Goal: Transaction & Acquisition: Subscribe to service/newsletter

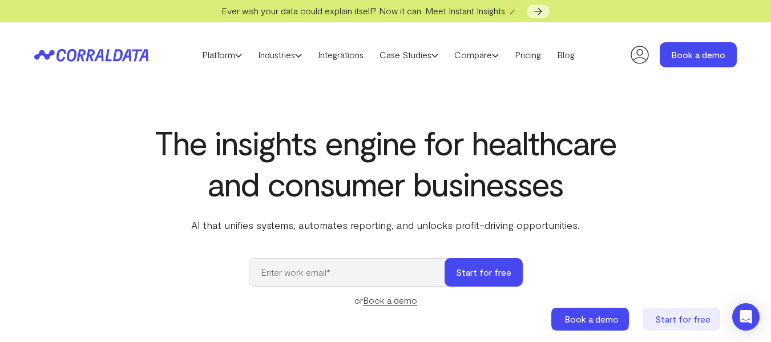
click at [340, 268] on input "email" at bounding box center [352, 272] width 207 height 29
type input "[PERSON_NAME][EMAIL_ADDRESS][PERSON_NAME][DOMAIN_NAME]"
click at [477, 270] on button "Start for free" at bounding box center [484, 272] width 78 height 29
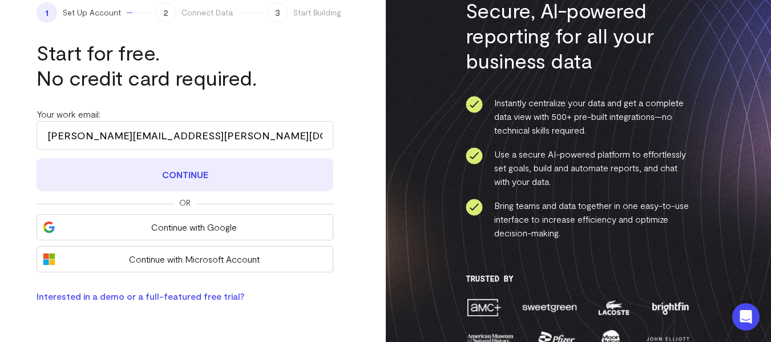
scroll to position [114, 0]
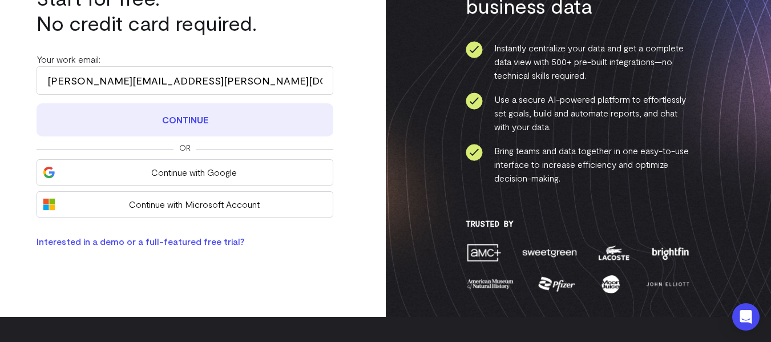
click at [178, 122] on button "Continue" at bounding box center [185, 119] width 297 height 33
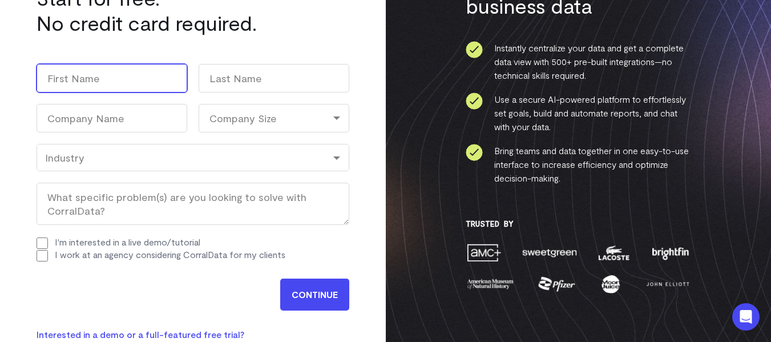
click at [111, 84] on input "First" at bounding box center [112, 78] width 151 height 29
type input "Stephanei"
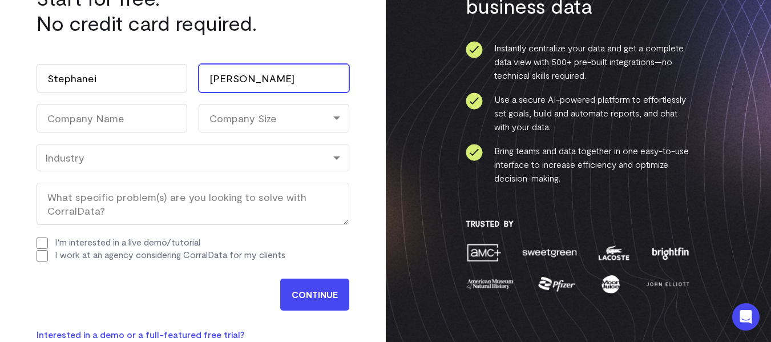
type input "Avery"
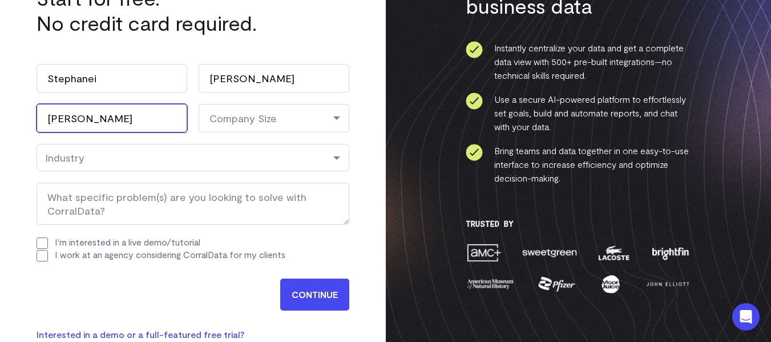
type input "Marshall BIlling"
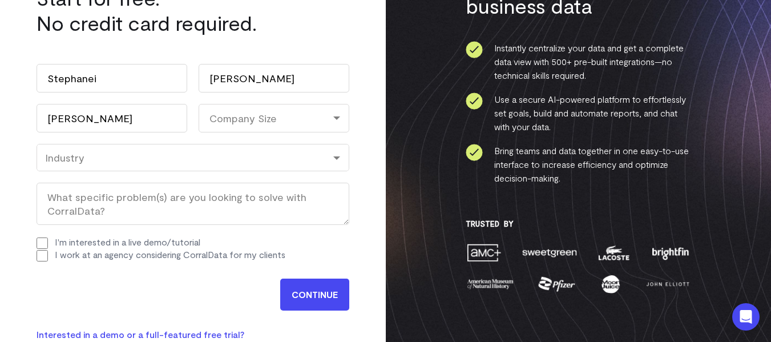
click at [261, 130] on div "Company Size" at bounding box center [274, 118] width 151 height 29
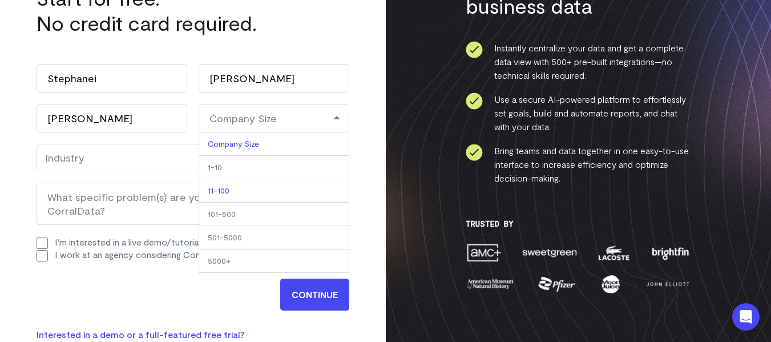
click at [258, 187] on li "11-100" at bounding box center [274, 190] width 151 height 23
select select "11-100"
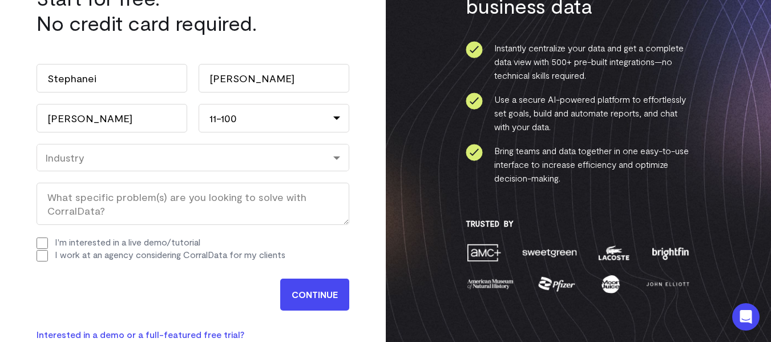
click at [86, 163] on div "Industry" at bounding box center [193, 157] width 296 height 13
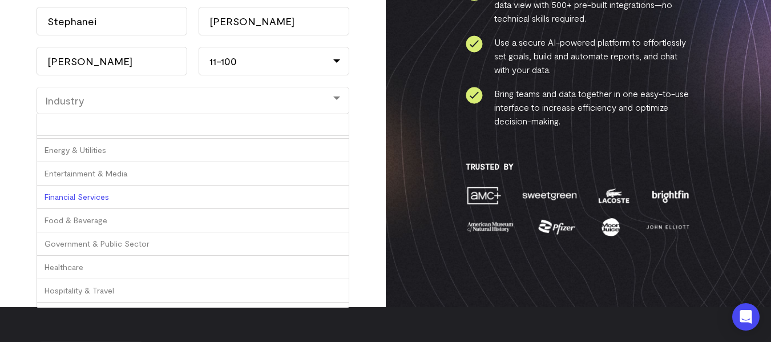
scroll to position [0, 0]
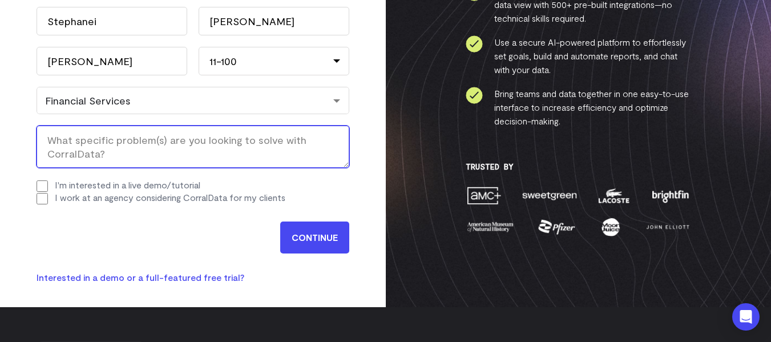
click at [98, 154] on textarea "What specific problem(s) are you looking to solve with CorralData? (Required)" at bounding box center [193, 147] width 313 height 42
